Goal: Task Accomplishment & Management: Use online tool/utility

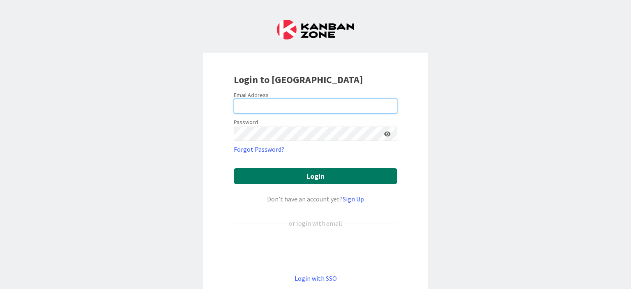
type input "[PERSON_NAME][EMAIL_ADDRESS][PERSON_NAME][DOMAIN_NAME]"
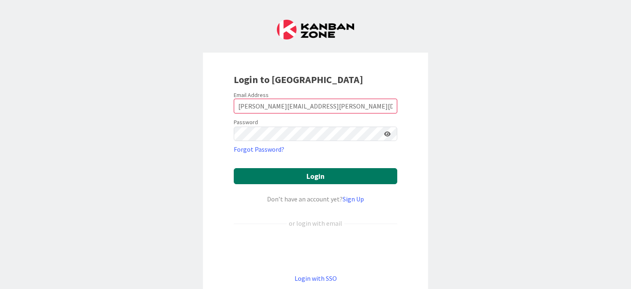
click at [324, 175] on button "Login" at bounding box center [315, 176] width 163 height 16
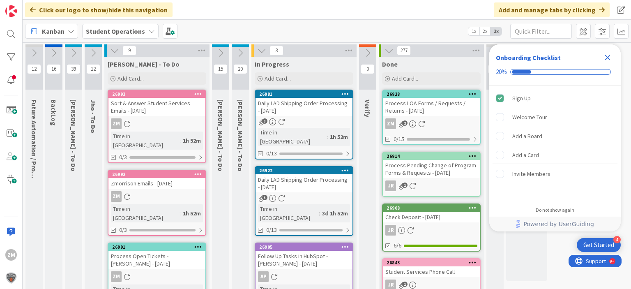
click at [606, 57] on icon "Close Checklist" at bounding box center [607, 57] width 5 height 5
